Goal: Transaction & Acquisition: Obtain resource

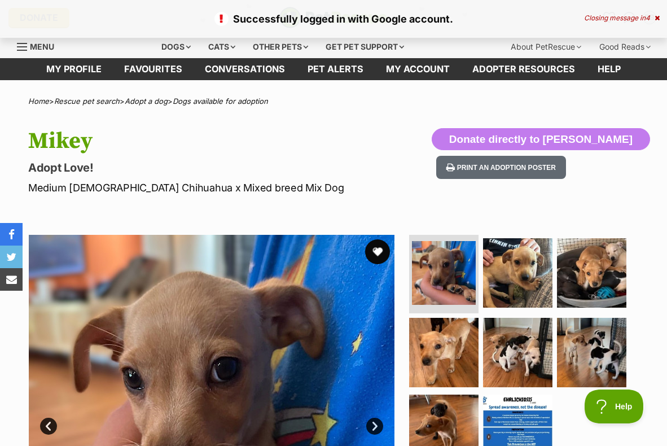
click at [376, 249] on button "favourite" at bounding box center [377, 251] width 25 height 25
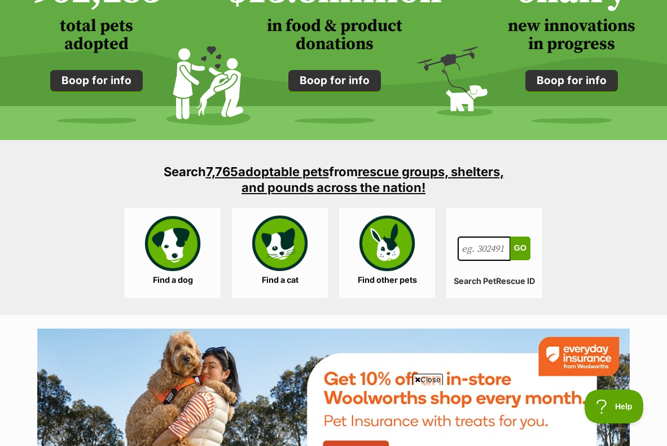
scroll to position [970, 0]
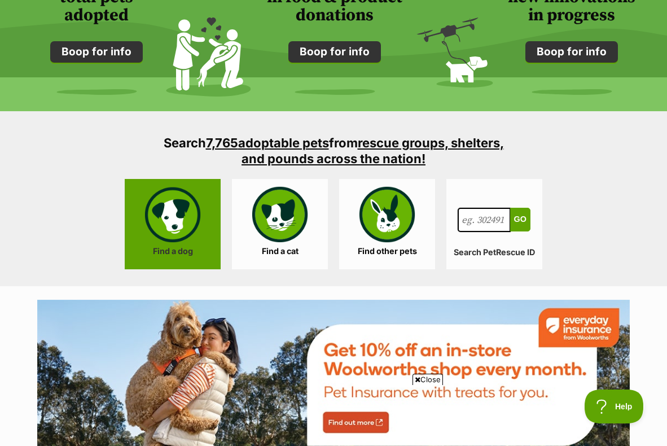
click at [184, 220] on link "Find a dog" at bounding box center [173, 224] width 96 height 90
